Goal: Task Accomplishment & Management: Manage account settings

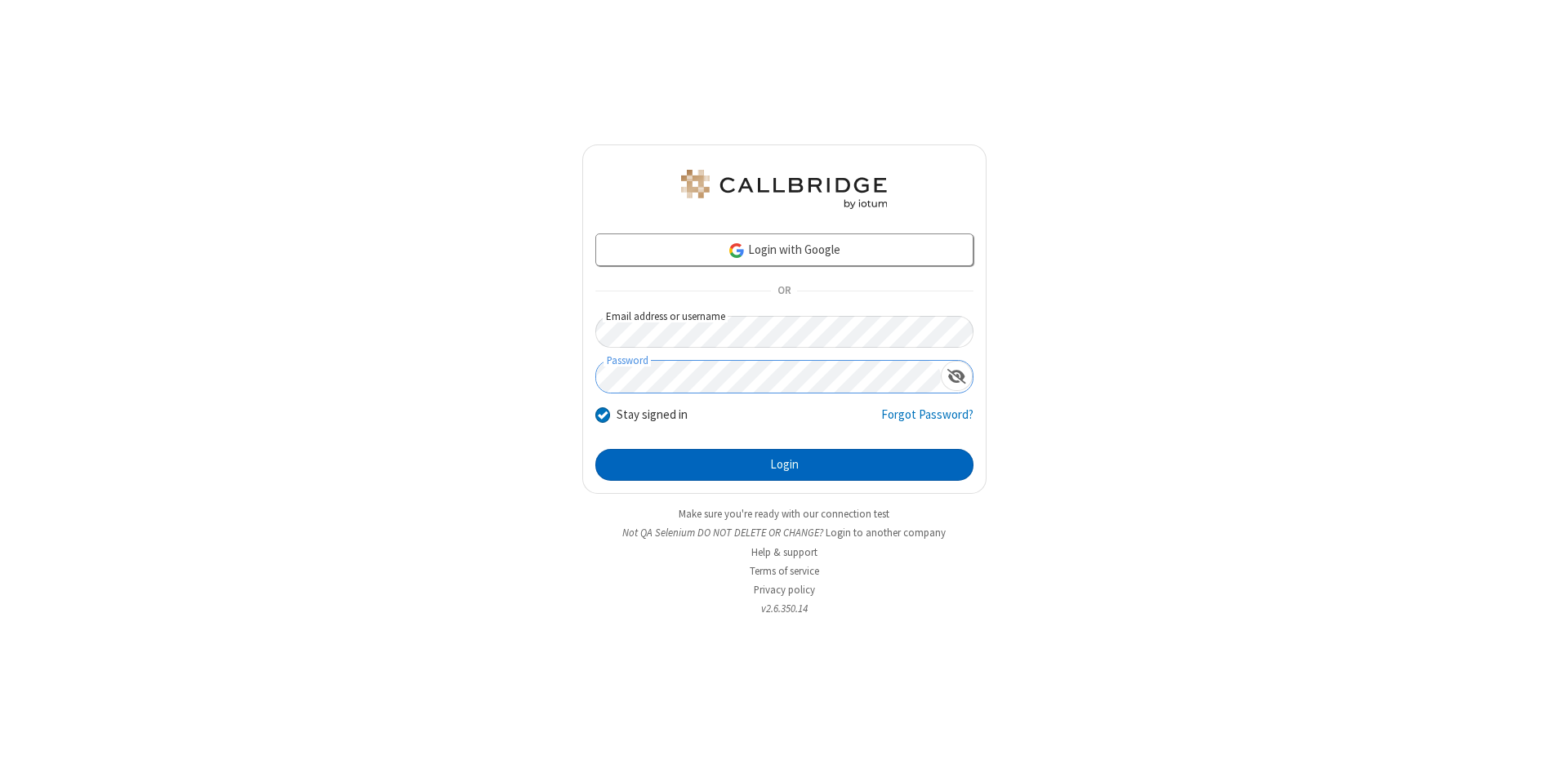
click at [784, 466] on button "Login" at bounding box center [784, 465] width 378 height 33
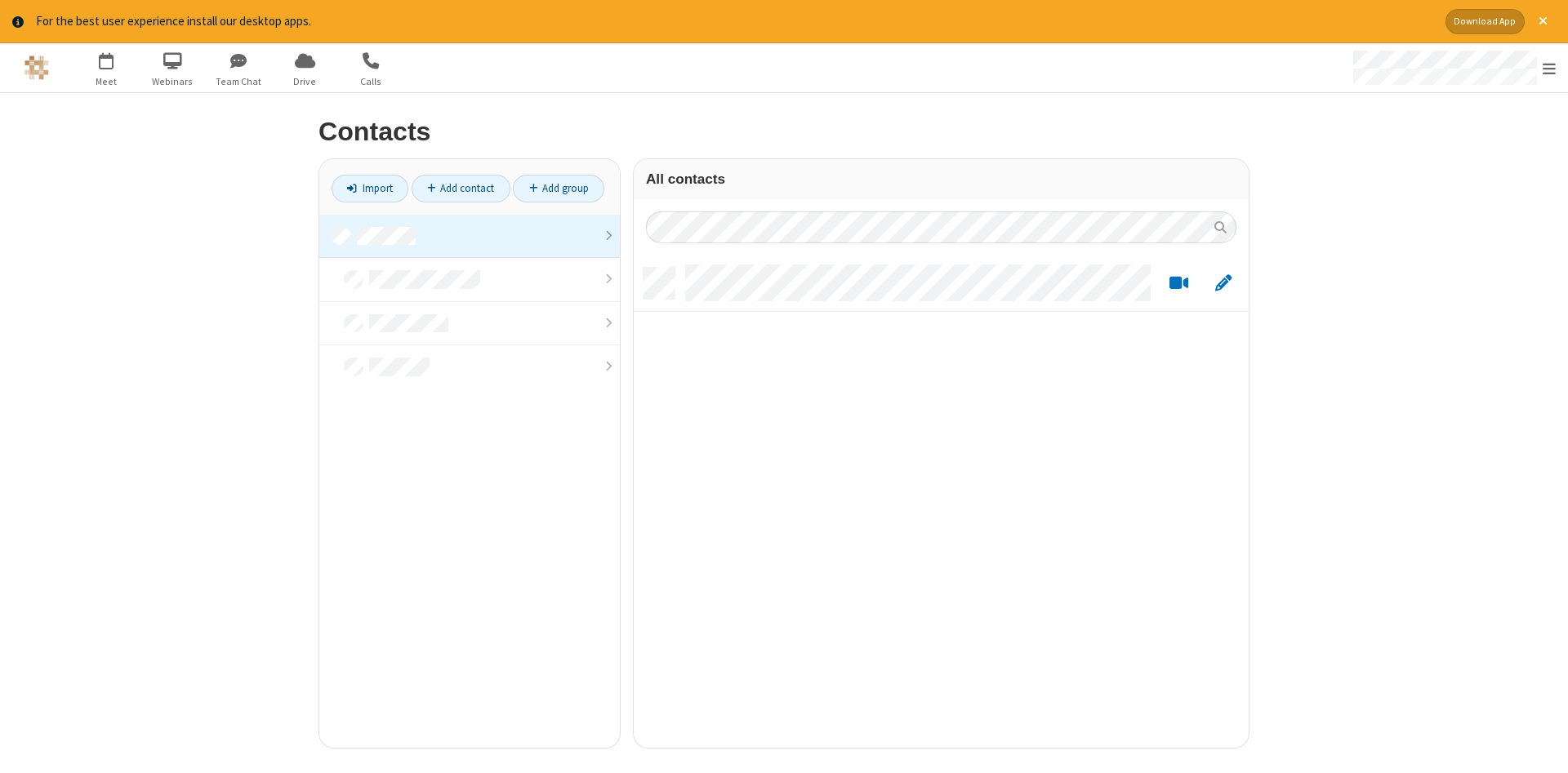
click at [470, 236] on link at bounding box center [470, 236] width 301 height 44
click at [460, 187] on link "Add contact" at bounding box center [460, 188] width 98 height 28
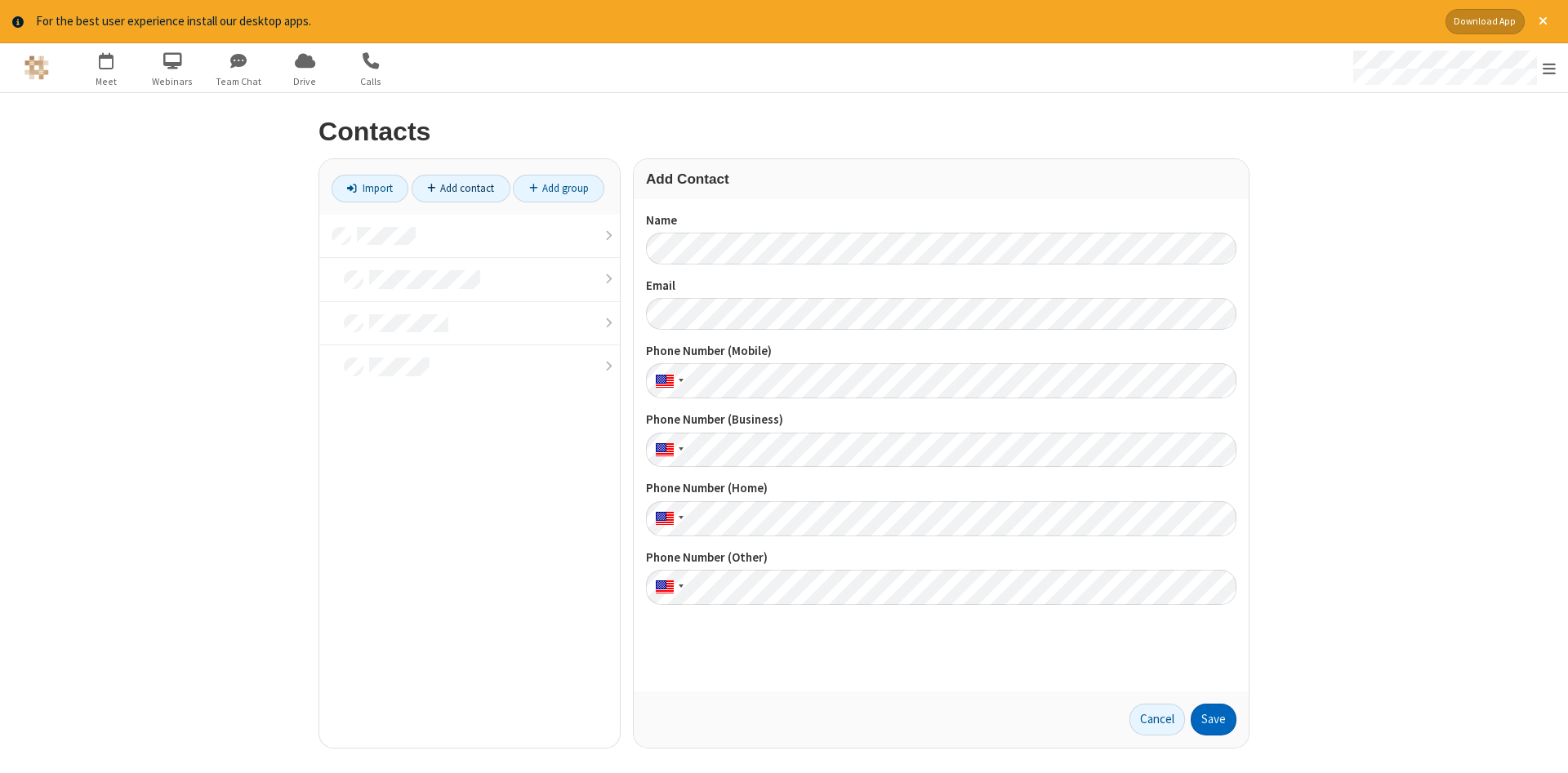
click at [1213, 719] on button "Save" at bounding box center [1213, 720] width 46 height 33
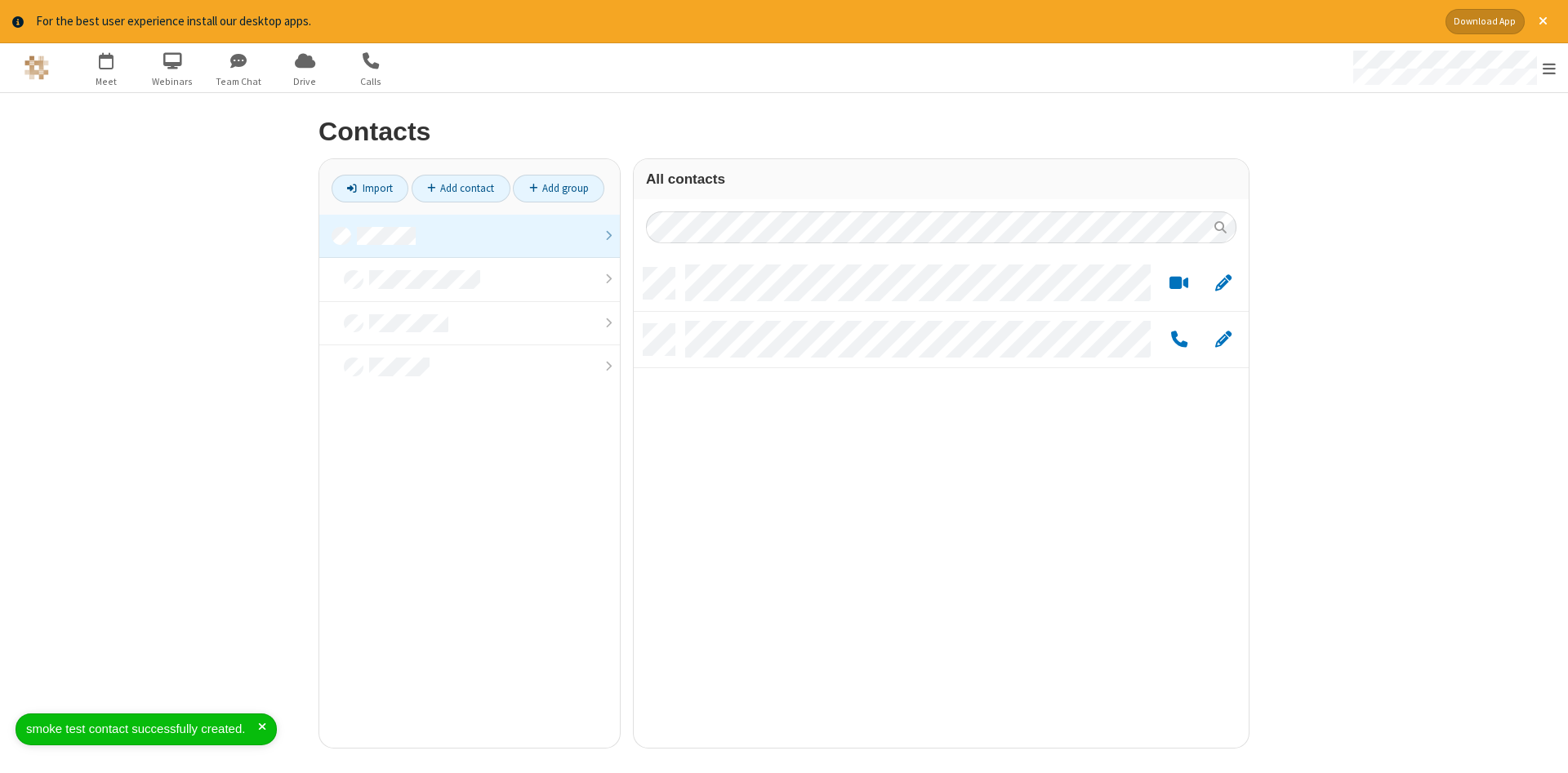
scroll to position [492, 615]
click at [460, 187] on link "Add contact" at bounding box center [460, 188] width 98 height 28
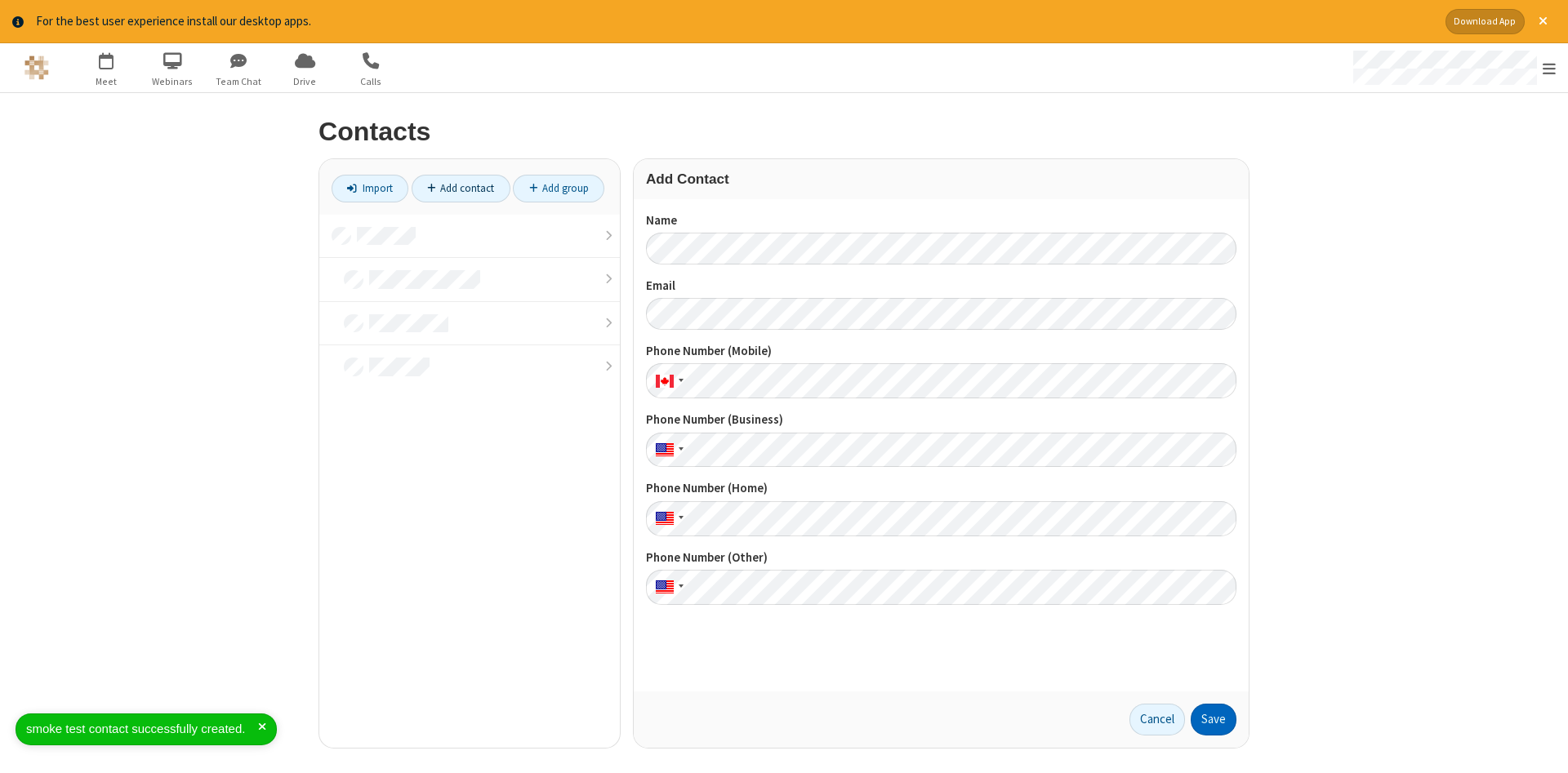
click at [1213, 719] on button "Save" at bounding box center [1213, 720] width 46 height 33
